Goal: Information Seeking & Learning: Learn about a topic

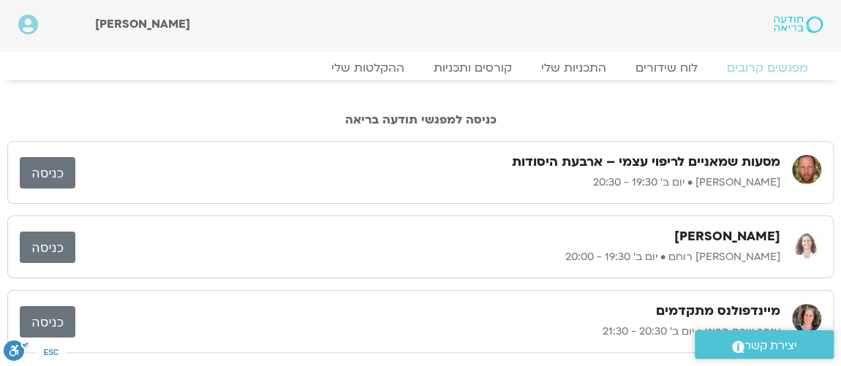
click at [46, 242] on link "כניסה" at bounding box center [48, 247] width 56 height 31
click at [349, 65] on link "ההקלטות שלי" at bounding box center [367, 68] width 123 height 18
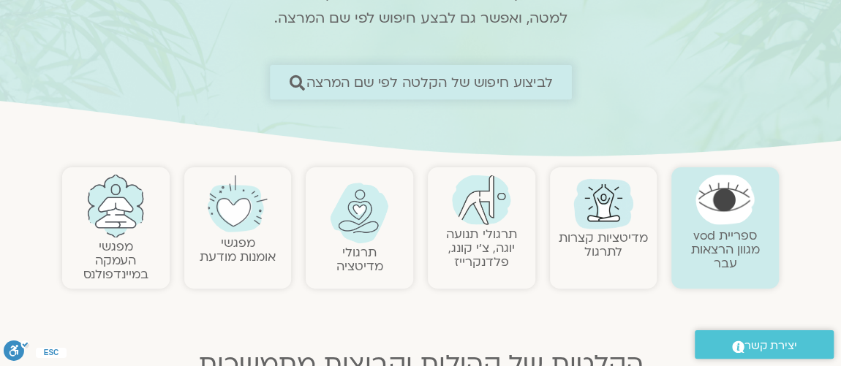
scroll to position [177, 0]
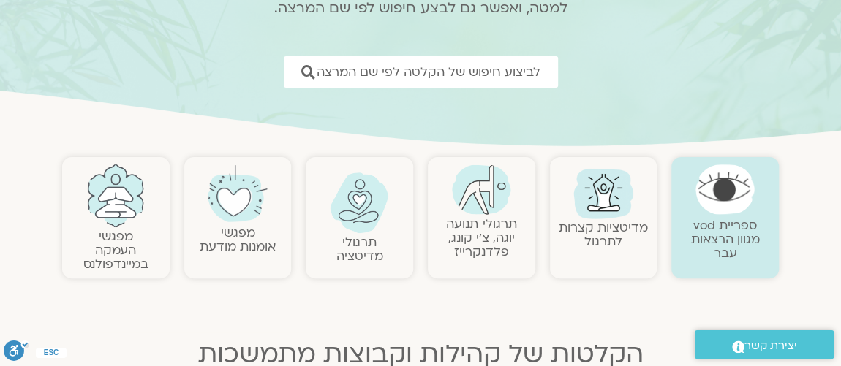
click at [509, 216] on link "תרגולי תנועה יוגה, צ׳י קונג, פלדנקרייז" at bounding box center [481, 238] width 70 height 45
click at [508, 219] on link "תרגולי תנועה יוגה, צ׳י קונג, פלדנקרייז" at bounding box center [481, 238] width 70 height 45
click at [497, 205] on img at bounding box center [481, 189] width 59 height 50
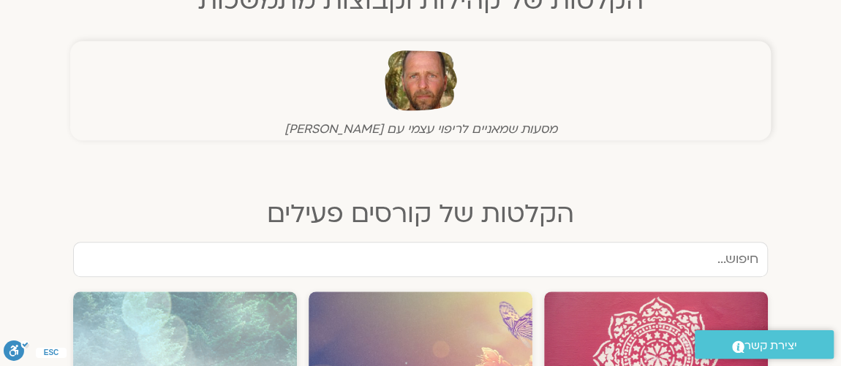
scroll to position [531, 0]
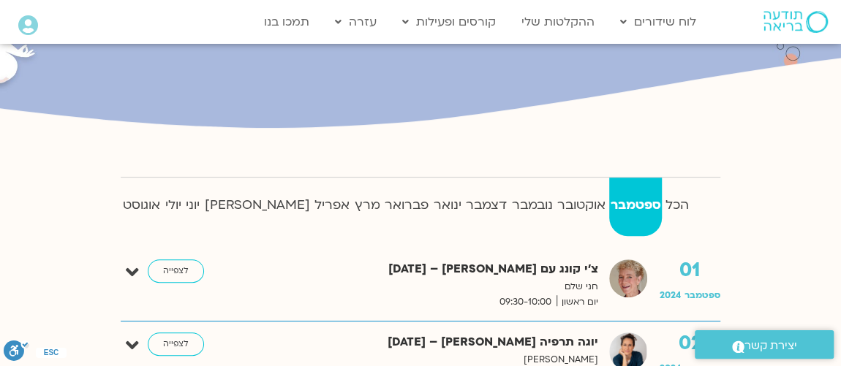
scroll to position [354, 0]
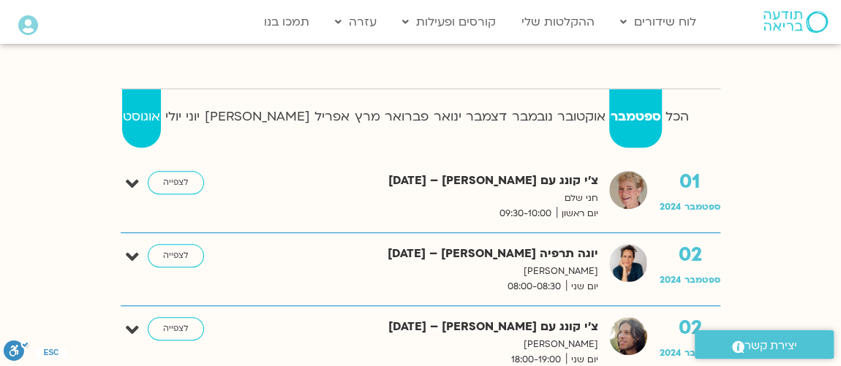
click at [132, 118] on strong "אוגוסט" at bounding box center [141, 117] width 39 height 22
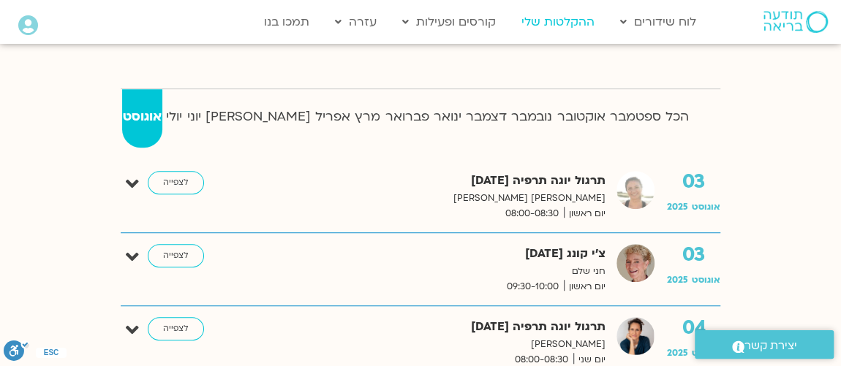
click at [550, 20] on link "ההקלטות שלי" at bounding box center [558, 22] width 88 height 28
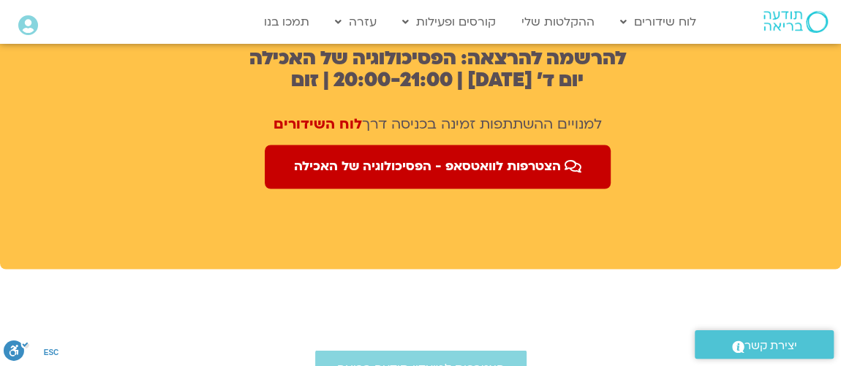
scroll to position [1063, 0]
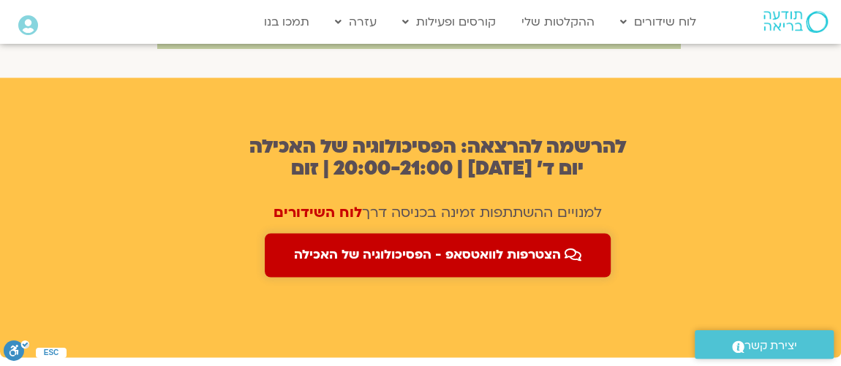
click at [465, 253] on span "הצטרפות לוואטסאפ - הפסיכולוגיה של האכילה" at bounding box center [427, 255] width 267 height 15
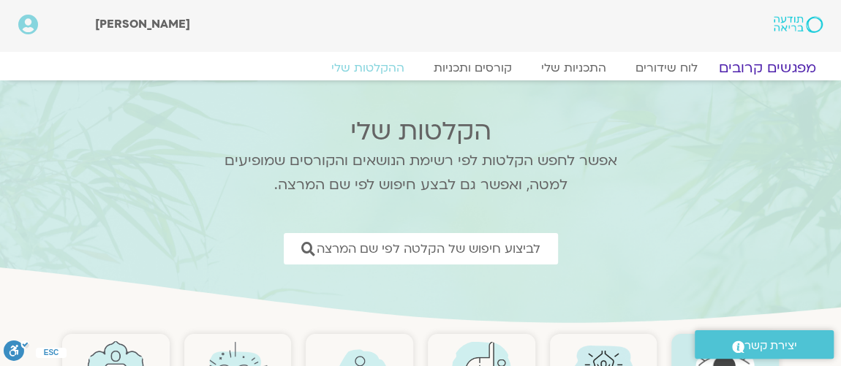
click at [737, 68] on link "מפגשים קרובים" at bounding box center [767, 68] width 132 height 18
click at [754, 65] on link "מפגשים קרובים" at bounding box center [767, 68] width 132 height 18
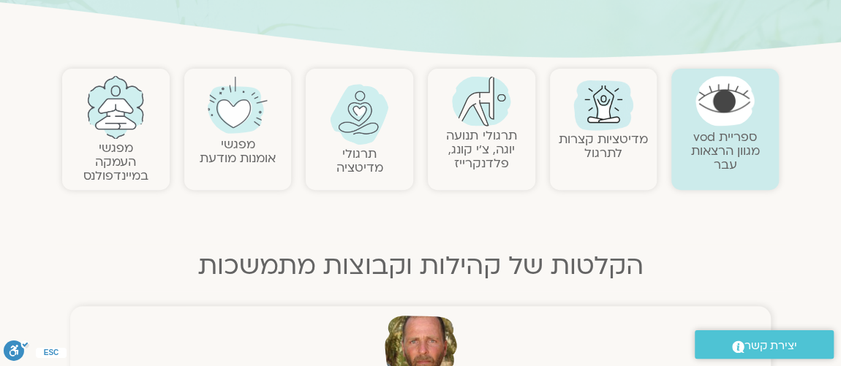
scroll to position [354, 0]
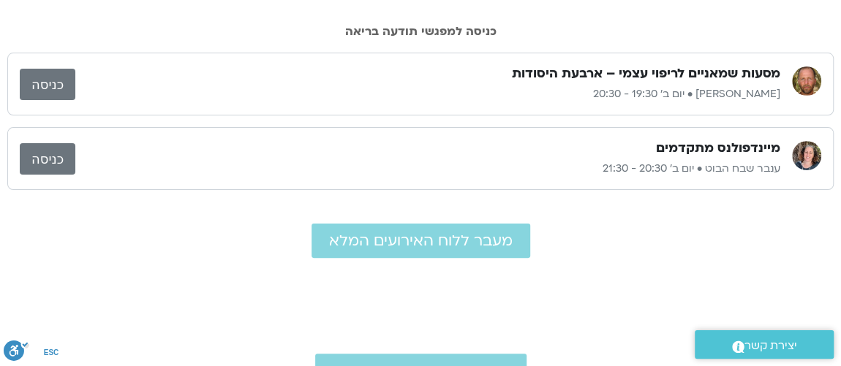
click at [50, 75] on link "כניסה" at bounding box center [48, 84] width 56 height 31
